Goal: Information Seeking & Learning: Check status

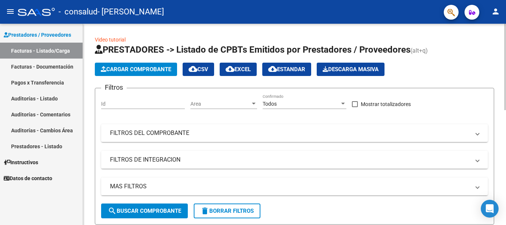
scroll to position [269, 0]
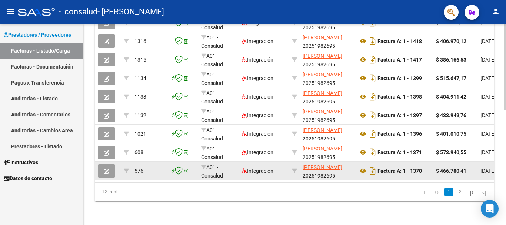
click at [109, 165] on button "button" at bounding box center [106, 170] width 17 height 13
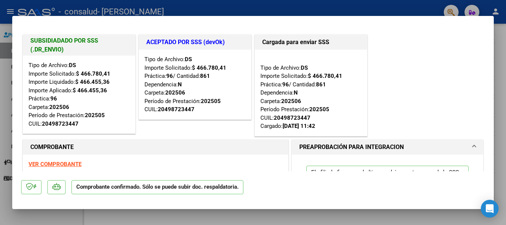
click at [330, 12] on div at bounding box center [253, 112] width 506 height 225
type input "$ 0,00"
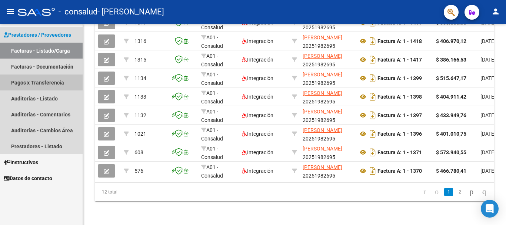
click at [32, 82] on link "Pagos x Transferencia" at bounding box center [41, 82] width 83 height 16
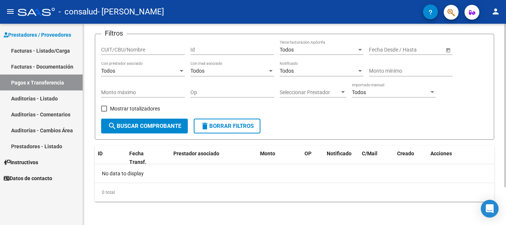
scroll to position [47, 0]
click at [149, 126] on span "search Buscar Comprobante" at bounding box center [144, 125] width 73 height 7
click at [221, 127] on span "delete Borrar Filtros" at bounding box center [227, 125] width 53 height 7
click at [174, 132] on button "search Buscar Comprobante" at bounding box center [144, 125] width 87 height 15
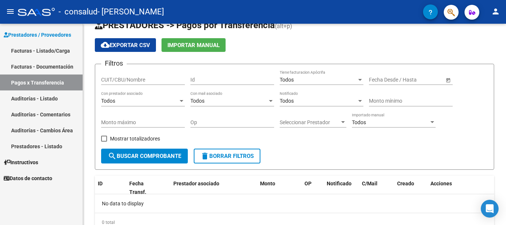
scroll to position [0, 0]
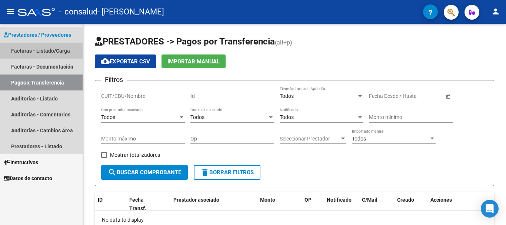
click at [50, 54] on link "Facturas - Listado/Carga" at bounding box center [41, 51] width 83 height 16
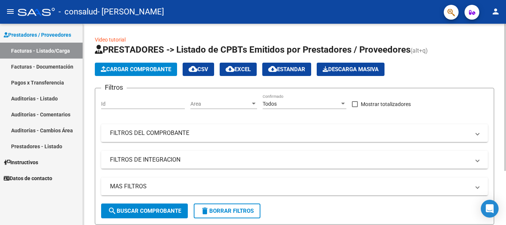
scroll to position [74, 0]
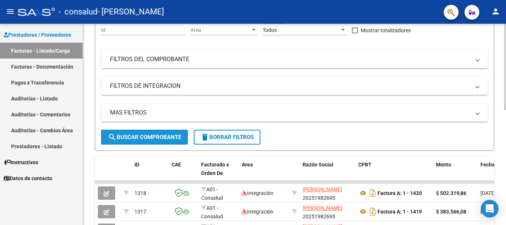
click at [162, 136] on span "search Buscar Comprobante" at bounding box center [144, 137] width 73 height 7
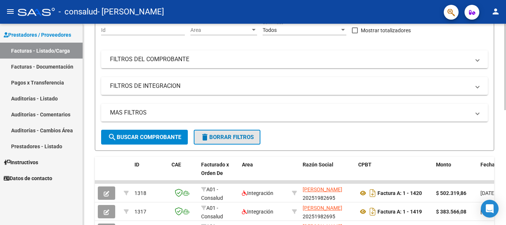
click at [216, 135] on span "delete Borrar Filtros" at bounding box center [227, 137] width 53 height 7
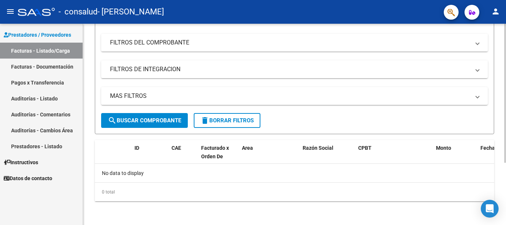
click at [140, 119] on span "search Buscar Comprobante" at bounding box center [144, 120] width 73 height 7
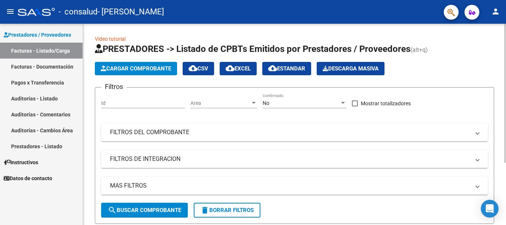
scroll to position [0, 0]
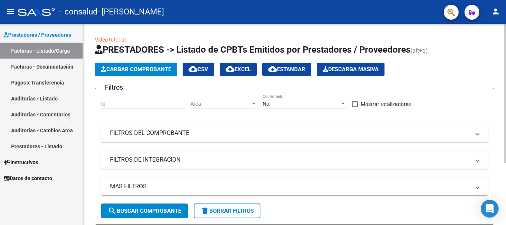
click at [273, 103] on div "No" at bounding box center [301, 104] width 77 height 6
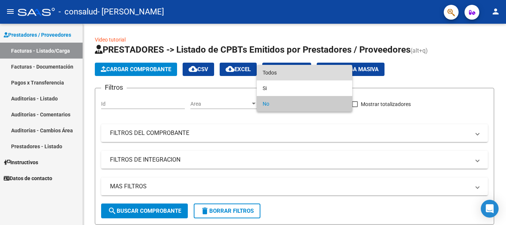
click at [293, 75] on span "Todos" at bounding box center [305, 73] width 84 height 16
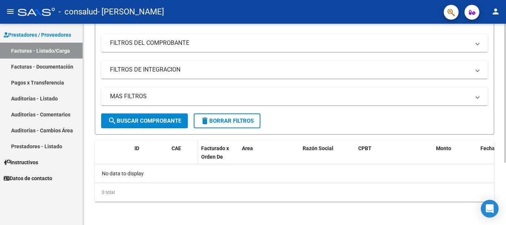
scroll to position [90, 0]
click at [162, 125] on button "search Buscar Comprobante" at bounding box center [144, 120] width 87 height 15
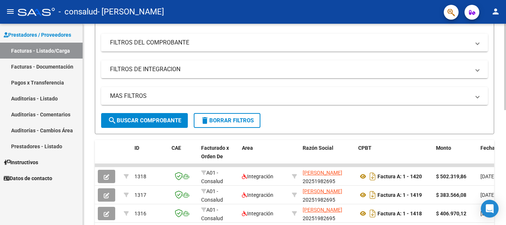
scroll to position [0, 0]
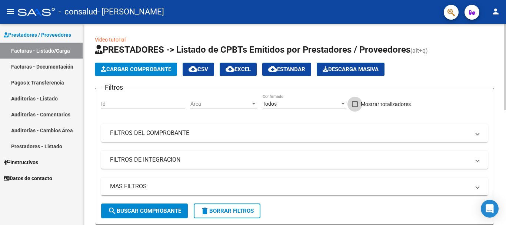
click at [355, 105] on span at bounding box center [355, 104] width 6 height 6
click at [355, 107] on input "Mostrar totalizadores" at bounding box center [355, 107] width 0 height 0
checkbox input "true"
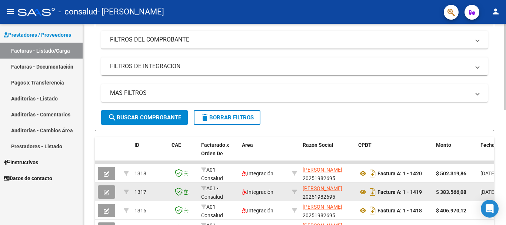
scroll to position [148, 0]
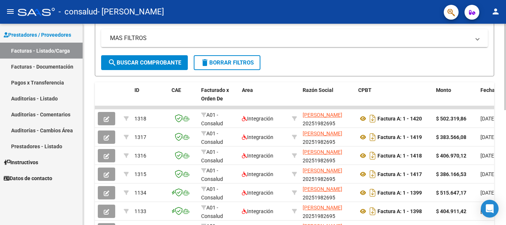
click at [152, 63] on span "search Buscar Comprobante" at bounding box center [144, 62] width 73 height 7
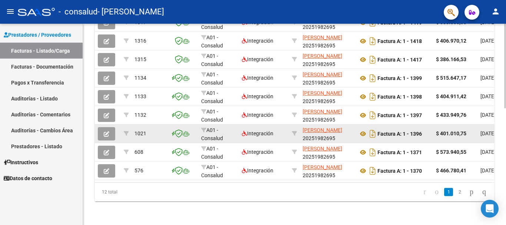
scroll to position [10, 0]
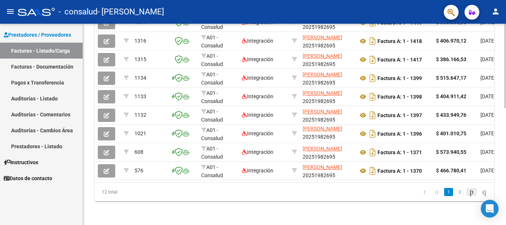
click at [469, 190] on icon "go to next page" at bounding box center [472, 191] width 6 height 9
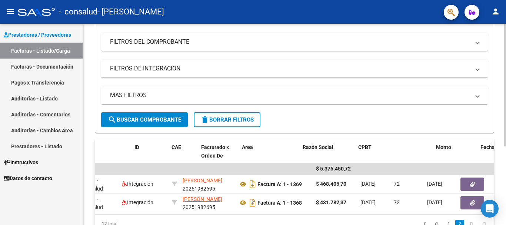
scroll to position [0, 0]
